Goal: Task Accomplishment & Management: Use online tool/utility

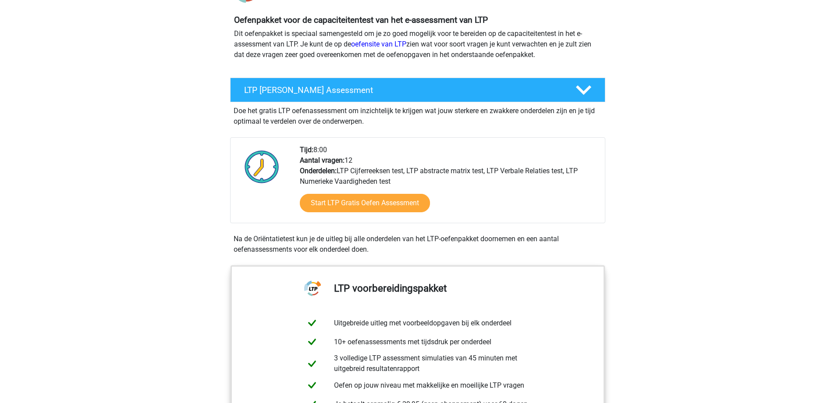
scroll to position [132, 0]
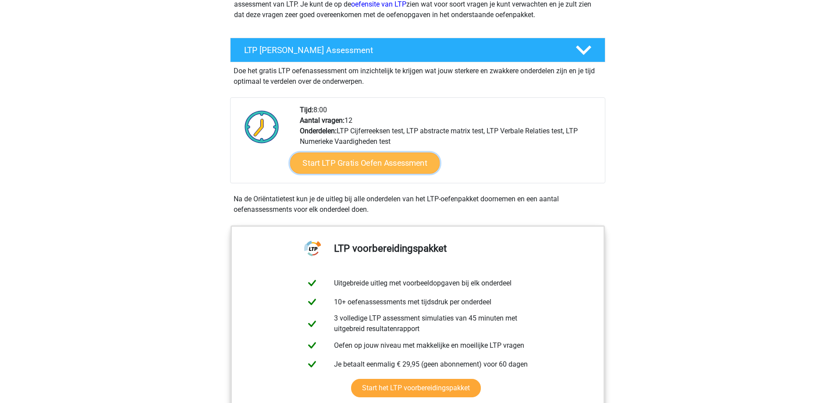
click at [371, 164] on link "Start LTP Gratis Oefen Assessment" at bounding box center [365, 163] width 150 height 21
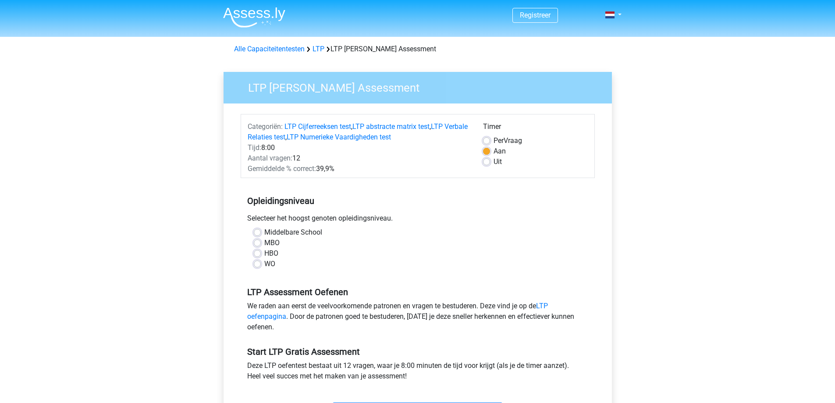
click at [264, 252] on label "HBO" at bounding box center [271, 253] width 14 height 11
click at [258, 252] on input "HBO" at bounding box center [257, 252] width 7 height 9
radio input "true"
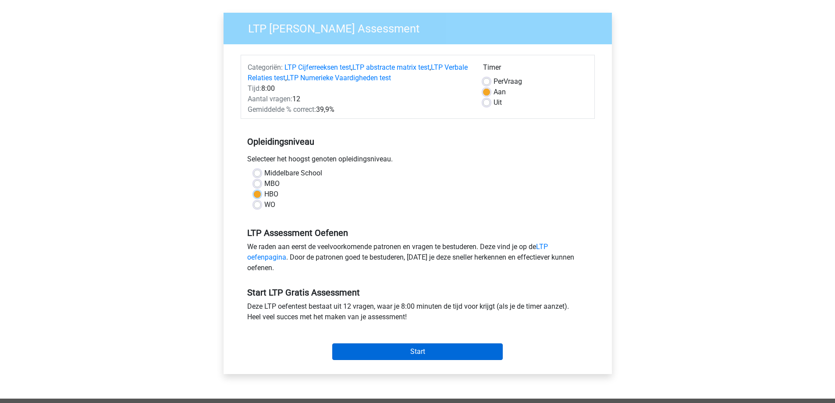
scroll to position [219, 0]
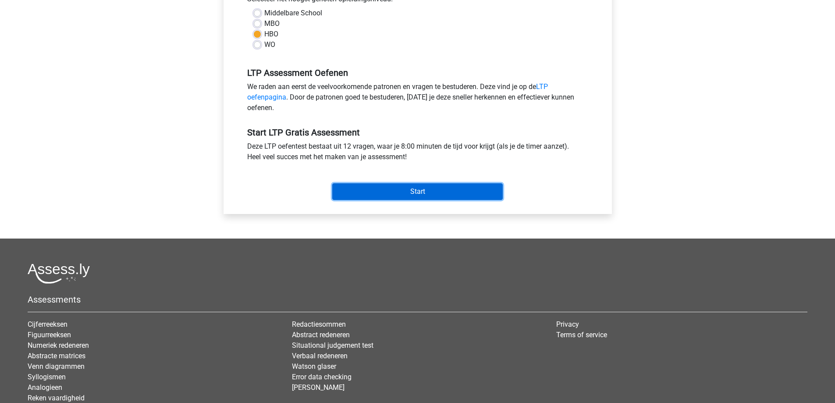
click at [401, 189] on input "Start" at bounding box center [417, 191] width 171 height 17
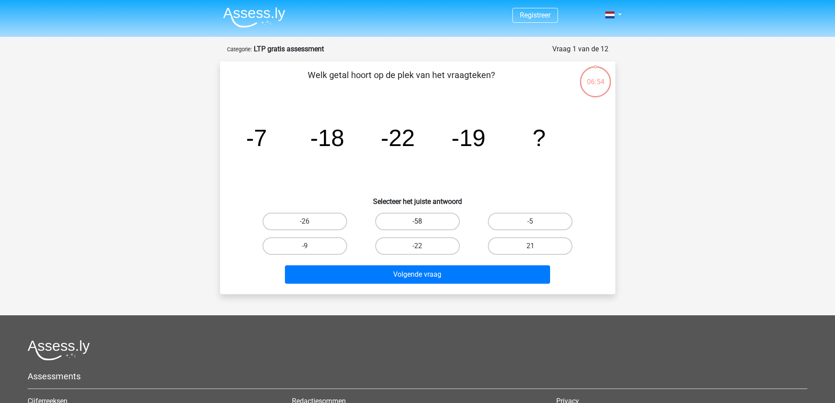
click at [443, 229] on label "-58" at bounding box center [417, 222] width 85 height 18
click at [423, 227] on input "-58" at bounding box center [421, 224] width 6 height 6
radio input "true"
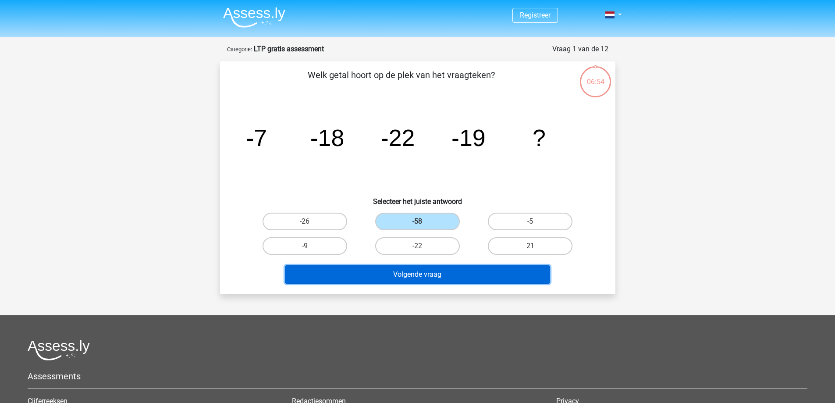
click at [441, 277] on button "Volgende vraag" at bounding box center [417, 274] width 265 height 18
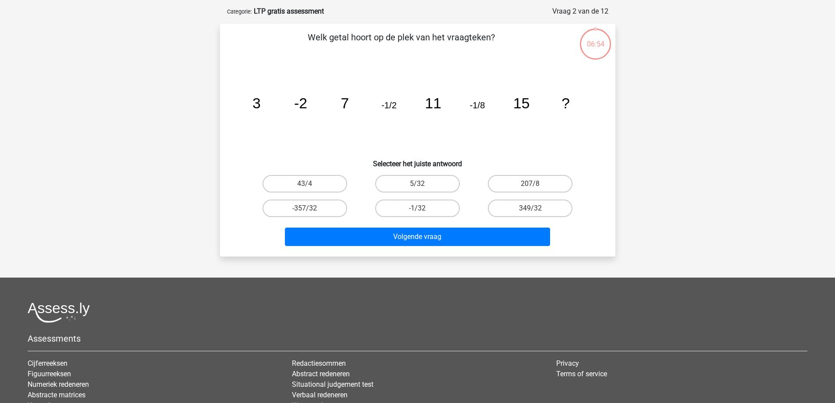
scroll to position [44, 0]
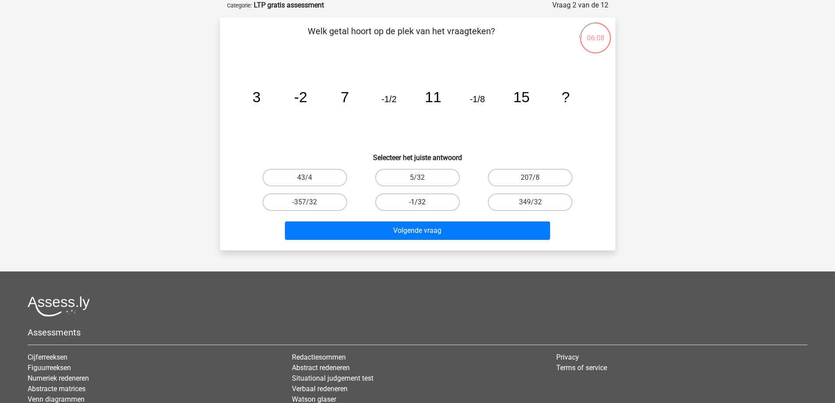
click at [432, 206] on label "-1/32" at bounding box center [417, 202] width 85 height 18
click at [423, 206] on input "-1/32" at bounding box center [421, 205] width 6 height 6
radio input "true"
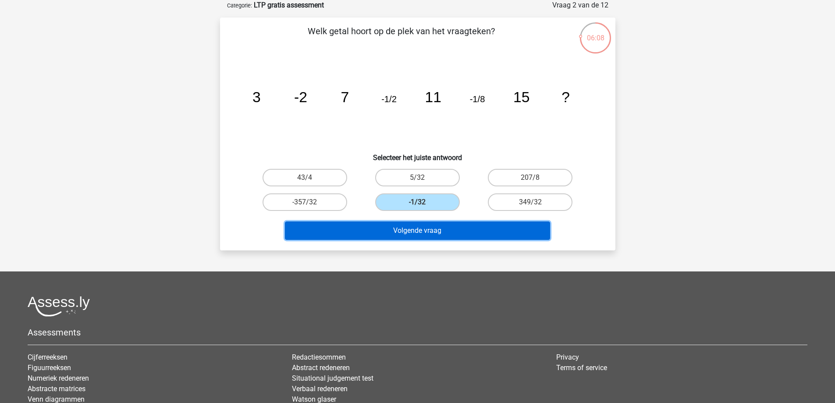
click at [462, 229] on button "Volgende vraag" at bounding box center [417, 230] width 265 height 18
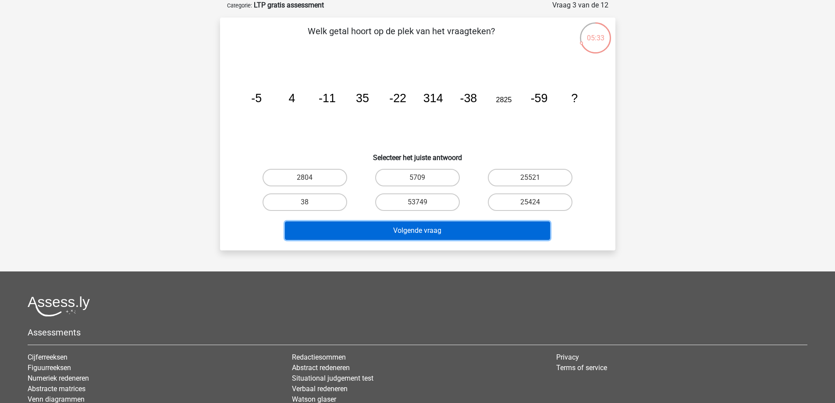
click at [470, 232] on button "Volgende vraag" at bounding box center [417, 230] width 265 height 18
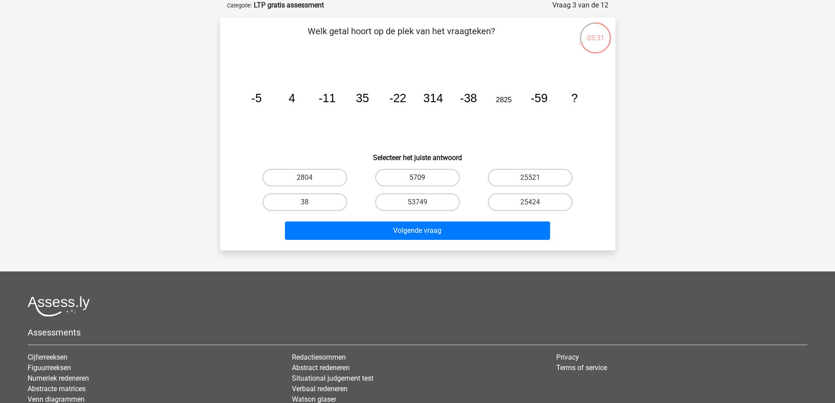
click at [436, 181] on label "5709" at bounding box center [417, 178] width 85 height 18
click at [423, 181] on input "5709" at bounding box center [421, 181] width 6 height 6
radio input "true"
click at [452, 221] on div "Volgende vraag" at bounding box center [418, 228] width 368 height 29
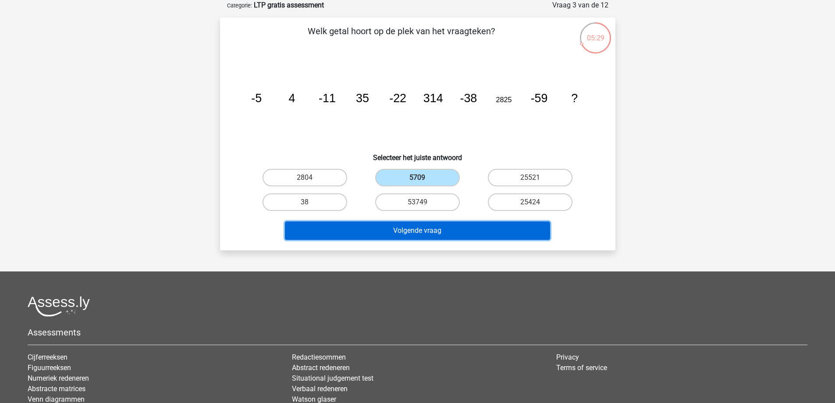
click at [457, 226] on button "Volgende vraag" at bounding box center [417, 230] width 265 height 18
